Goal: Find specific page/section: Find specific page/section

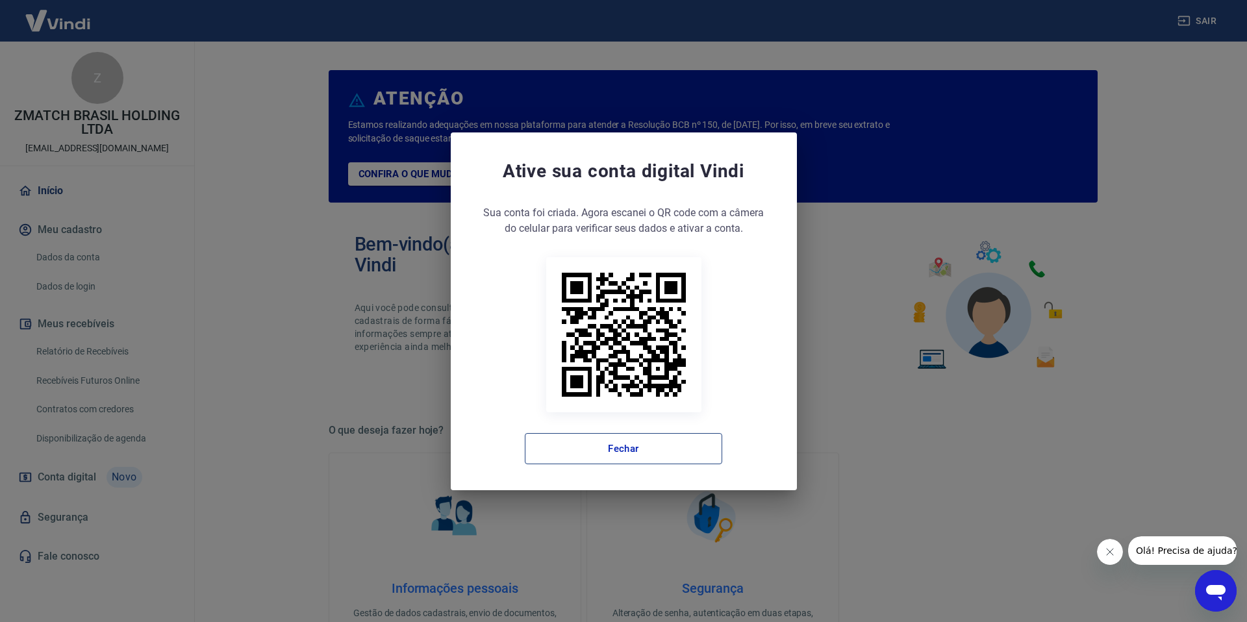
click at [659, 452] on button "Fechar" at bounding box center [623, 448] width 197 height 31
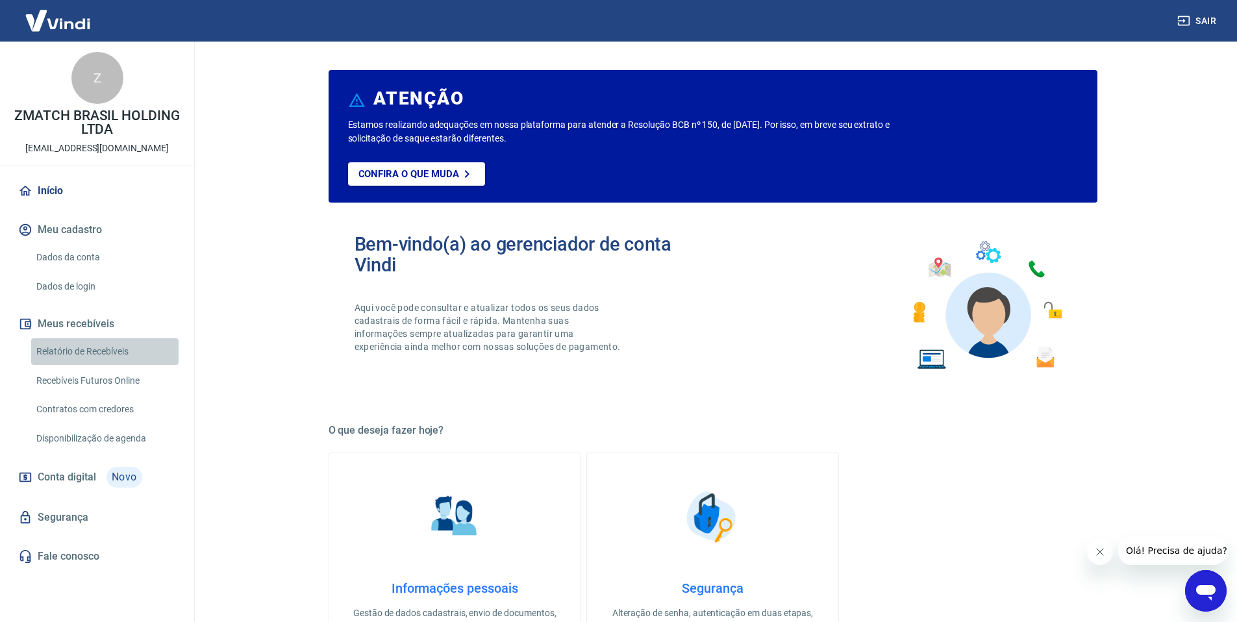
click at [140, 351] on link "Relatório de Recebíveis" at bounding box center [104, 351] width 147 height 27
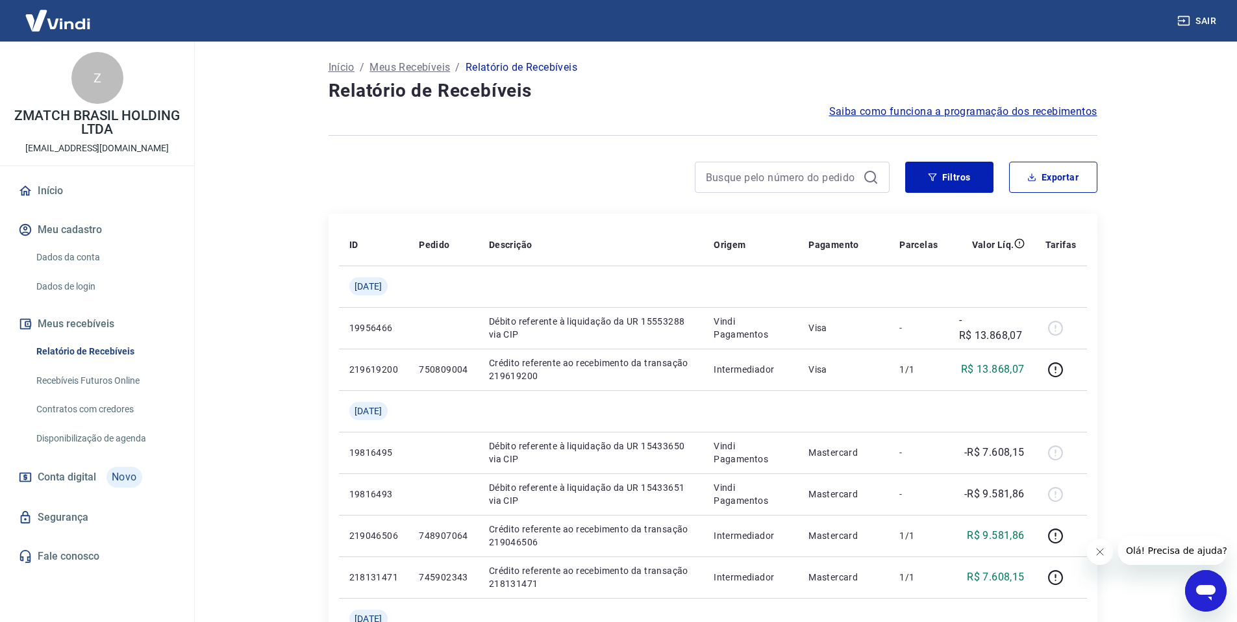
click at [127, 374] on link "Recebíveis Futuros Online" at bounding box center [104, 381] width 147 height 27
